Goal: Navigation & Orientation: Find specific page/section

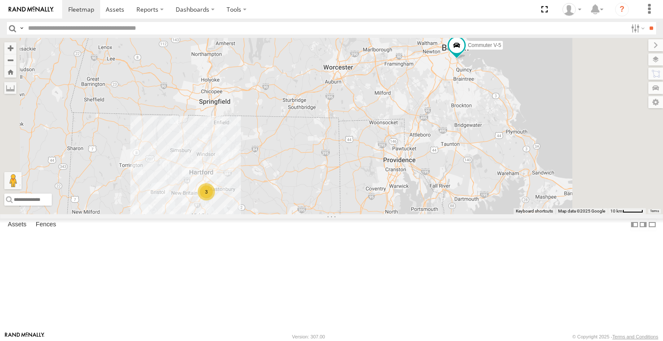
click at [0, 0] on div at bounding box center [0, 0] width 0 height 0
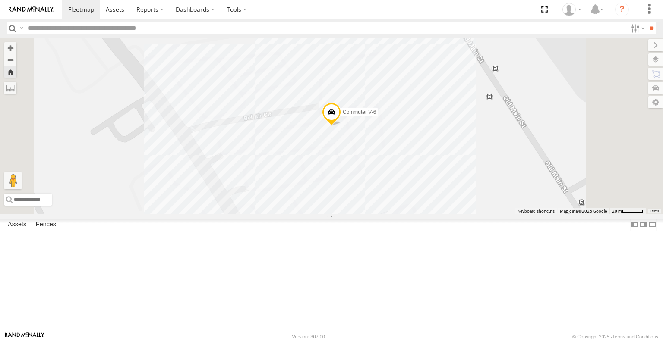
click at [0, 0] on span at bounding box center [0, 0] width 0 height 0
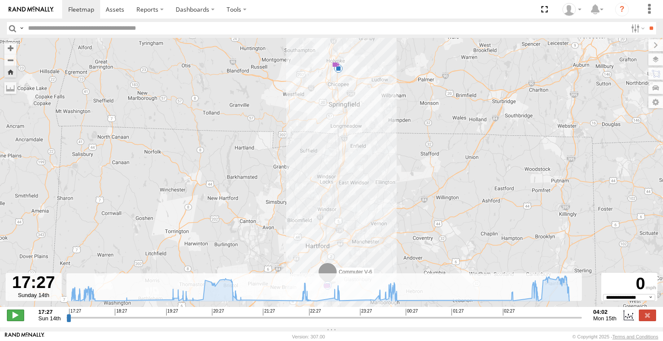
click at [12, 318] on span at bounding box center [15, 315] width 17 height 11
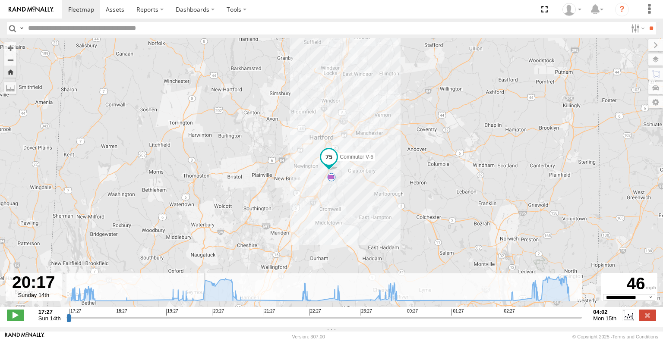
drag, startPoint x: 103, startPoint y: 325, endPoint x: 204, endPoint y: 338, distance: 101.4
click at [204, 322] on input "range" at bounding box center [324, 318] width 516 height 8
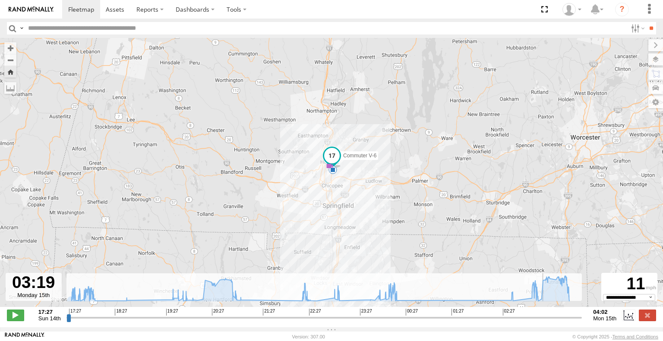
drag, startPoint x: 249, startPoint y: 324, endPoint x: 543, endPoint y: 362, distance: 296.8
click at [543, 322] on input "range" at bounding box center [324, 318] width 516 height 8
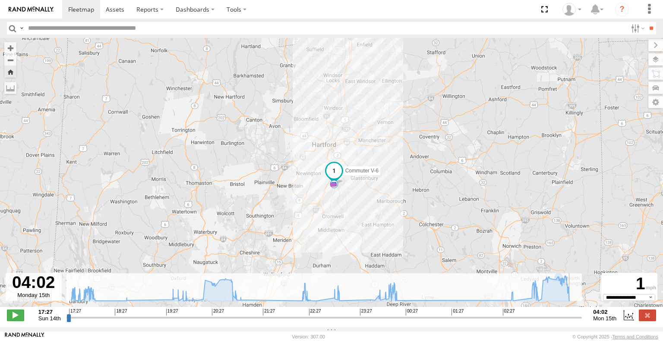
type input "**********"
click at [109, 19] on link at bounding box center [115, 9] width 31 height 19
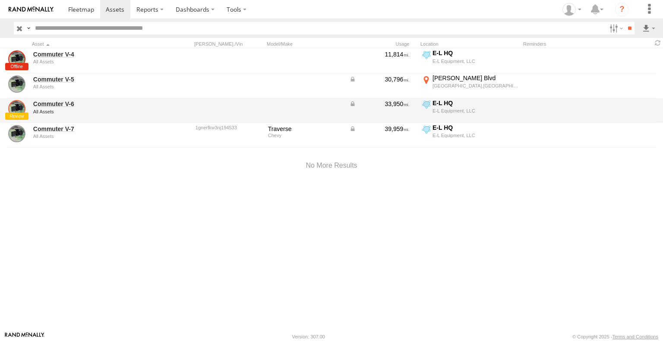
click at [23, 114] on link at bounding box center [16, 108] width 17 height 17
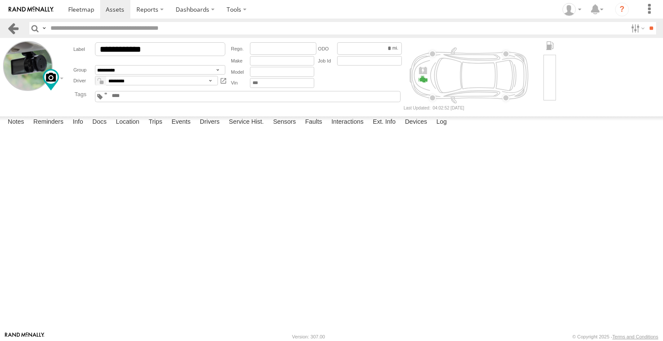
click at [16, 28] on link at bounding box center [13, 28] width 13 height 13
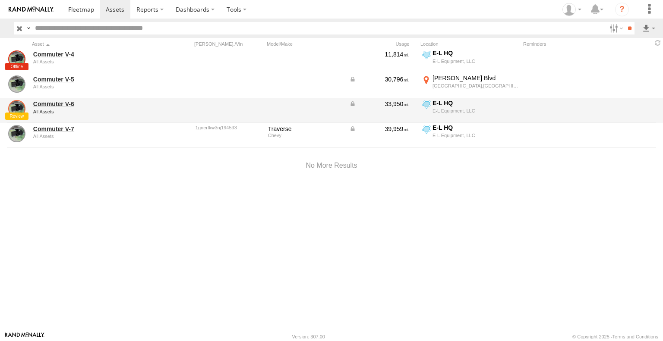
click at [17, 106] on link at bounding box center [16, 108] width 17 height 17
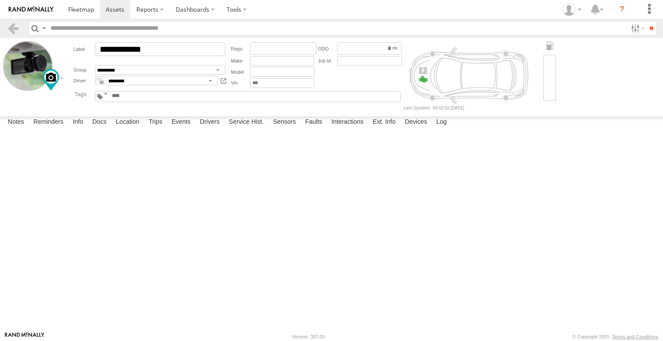
click at [17, 106] on div at bounding box center [31, 75] width 56 height 69
click at [76, 13] on link at bounding box center [81, 9] width 38 height 19
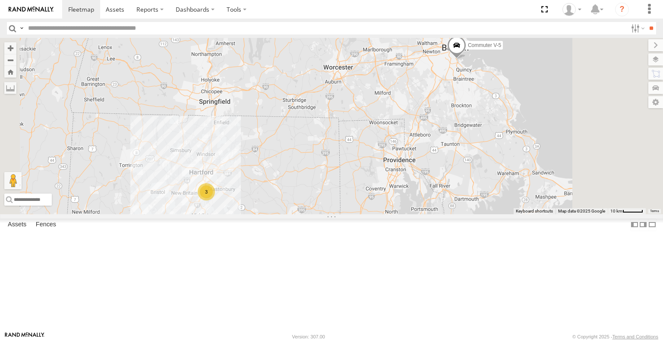
click at [466, 60] on span at bounding box center [456, 47] width 19 height 23
